Goal: Browse casually: Explore the website without a specific task or goal

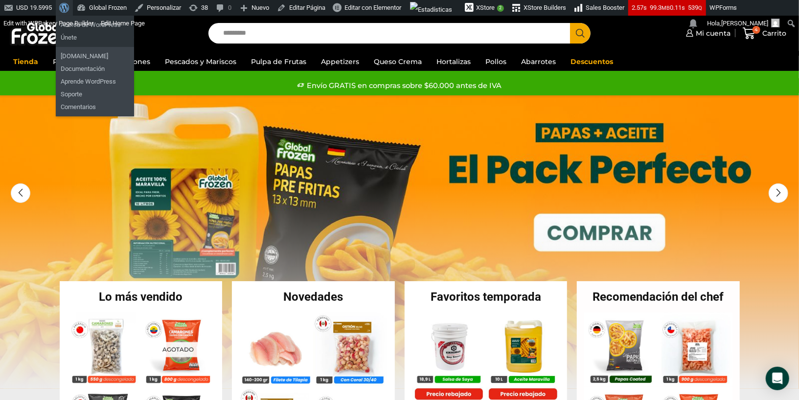
click at [67, 3] on span "Barra de herramientas" at bounding box center [62, 7] width 7 height 14
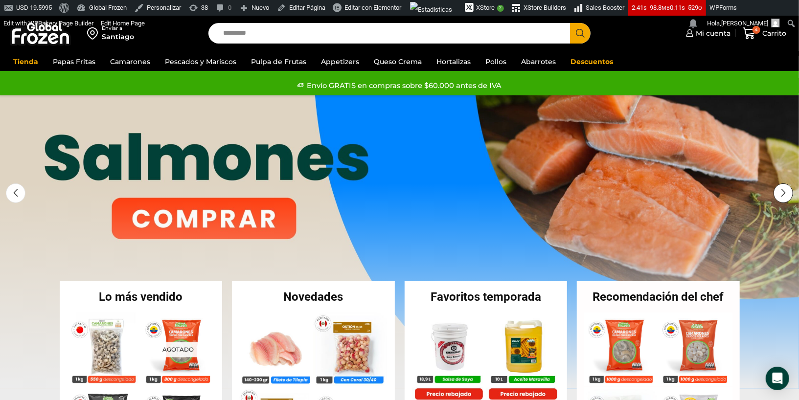
click at [787, 194] on div "Next slide" at bounding box center [784, 194] width 20 height 20
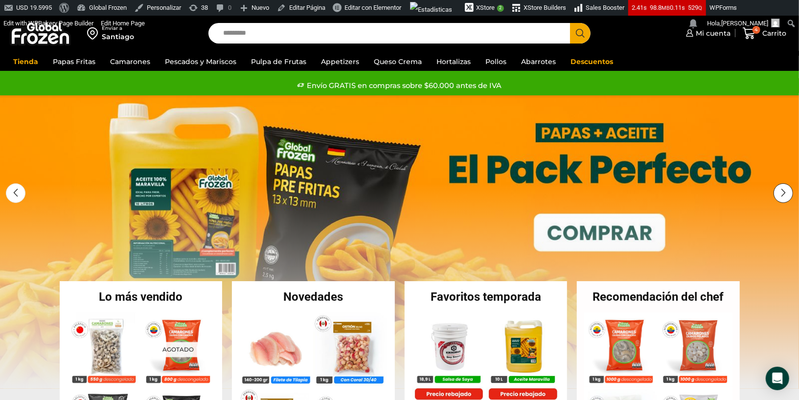
click at [787, 194] on div "Next slide" at bounding box center [784, 194] width 20 height 20
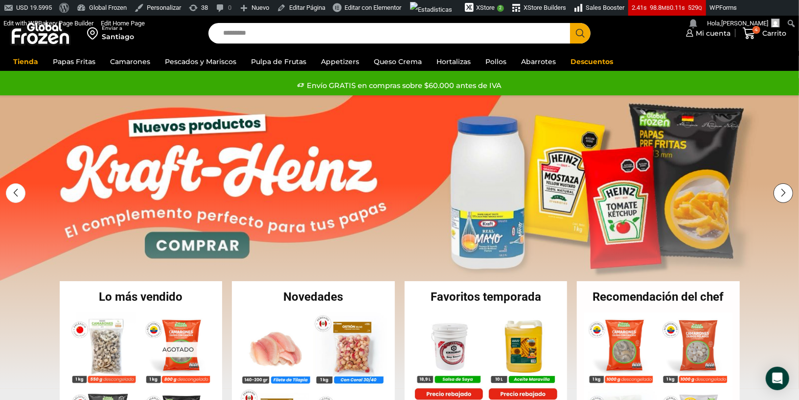
click at [787, 194] on div "Next slide" at bounding box center [784, 194] width 20 height 20
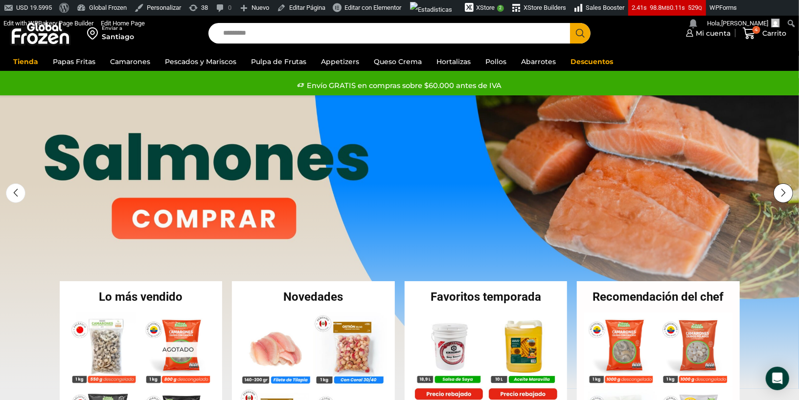
click at [787, 194] on div "Next slide" at bounding box center [784, 194] width 20 height 20
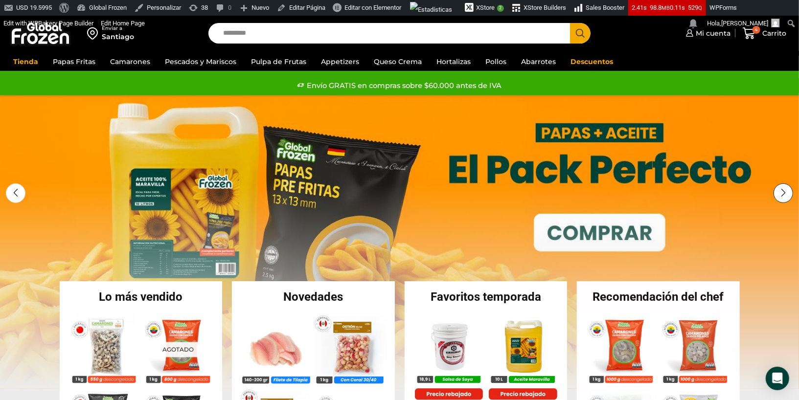
click at [787, 194] on div "Next slide" at bounding box center [784, 194] width 20 height 20
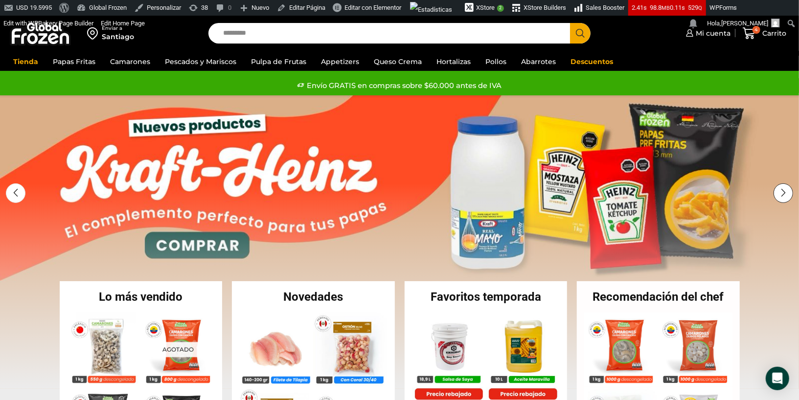
click at [787, 194] on div "Next slide" at bounding box center [784, 194] width 20 height 20
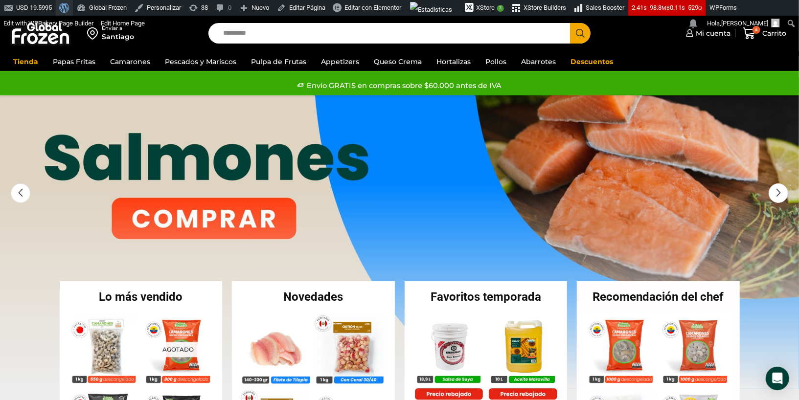
click at [65, 9] on span "Barra de herramientas" at bounding box center [62, 7] width 7 height 14
